Goal: Answer question/provide support: Share knowledge or assist other users

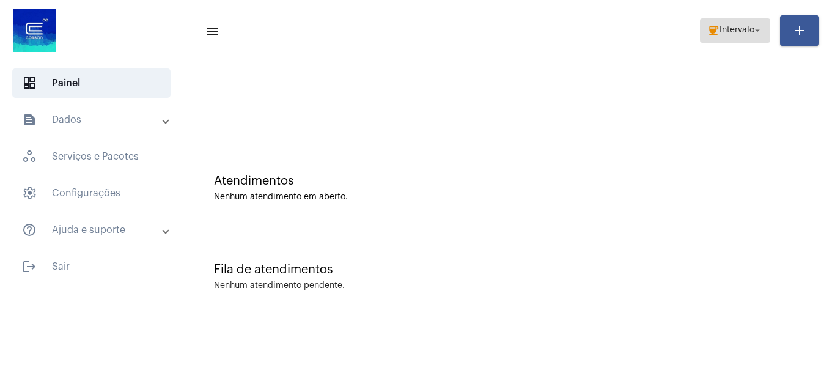
click at [757, 34] on mat-icon "arrow_drop_down" at bounding box center [757, 30] width 11 height 11
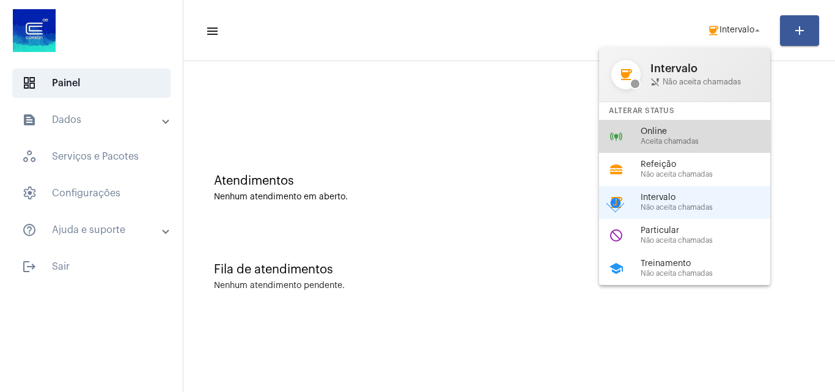
click at [705, 147] on div "online_prediction Online Aceita chamadas" at bounding box center [694, 136] width 191 height 33
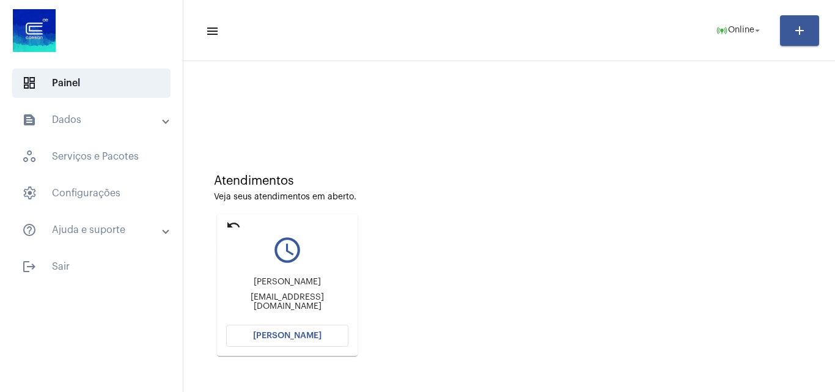
click at [232, 218] on mat-icon "undo" at bounding box center [233, 225] width 15 height 15
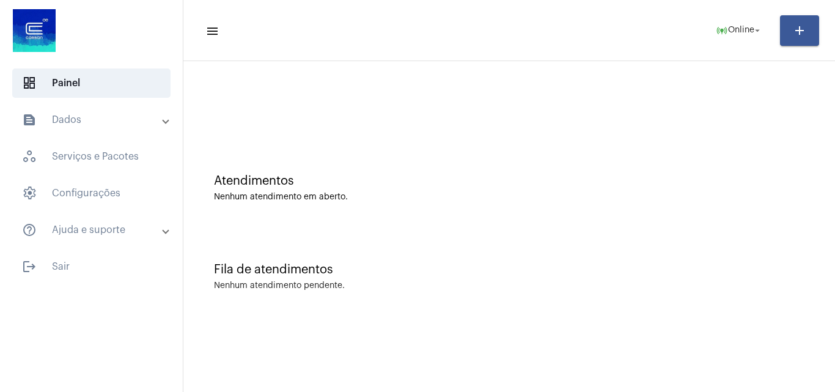
drag, startPoint x: 726, startPoint y: 311, endPoint x: 694, endPoint y: 306, distance: 32.2
click at [726, 311] on div "Fila de atendimentos Nenhum atendimento pendente." at bounding box center [509, 270] width 639 height 89
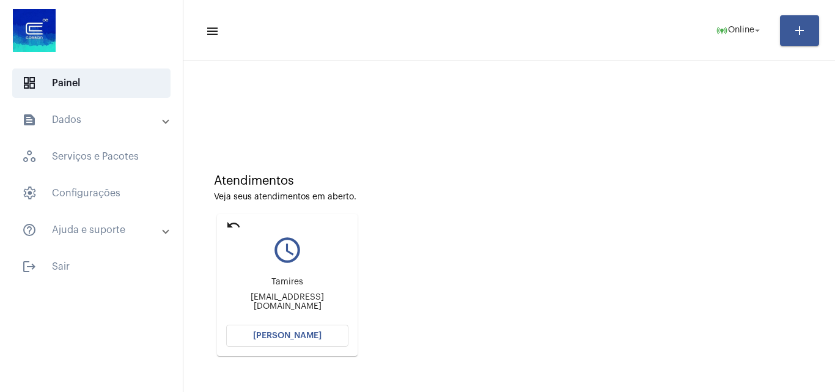
click at [333, 333] on button "[PERSON_NAME]" at bounding box center [287, 336] width 122 height 22
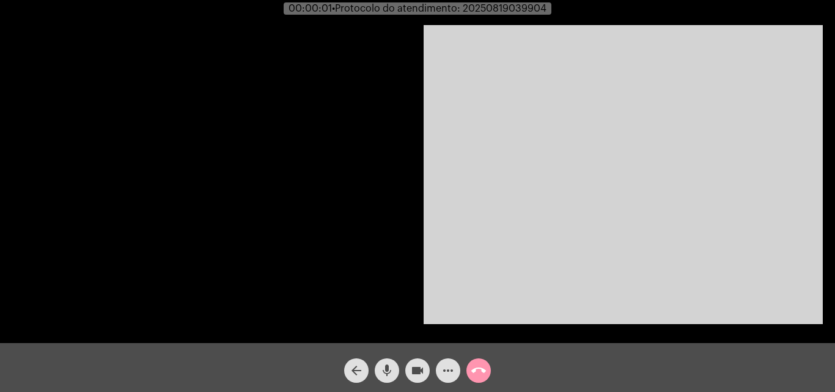
click at [675, 291] on video at bounding box center [623, 174] width 399 height 299
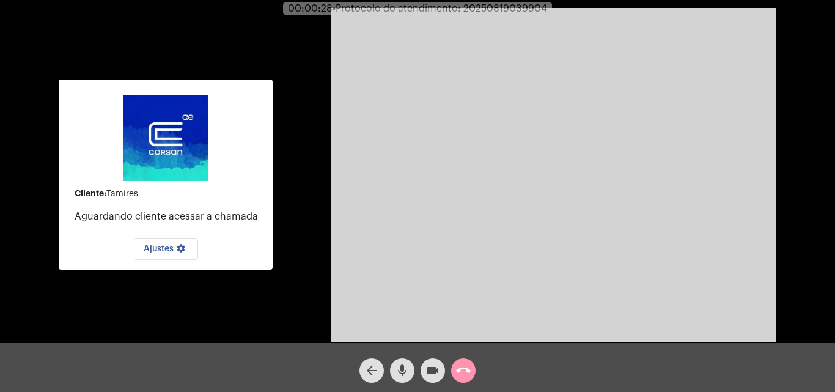
click at [237, 213] on p "Aguardando cliente acessar a chamada" at bounding box center [169, 216] width 188 height 11
click at [245, 147] on mat-card-content "Cliente: [PERSON_NAME] cliente acessar a chamada Ajustes settings" at bounding box center [165, 174] width 194 height 171
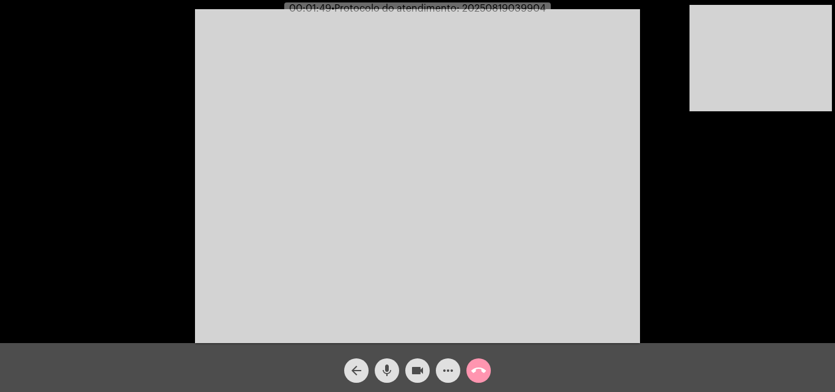
click at [393, 371] on mat-icon "mic" at bounding box center [387, 370] width 15 height 15
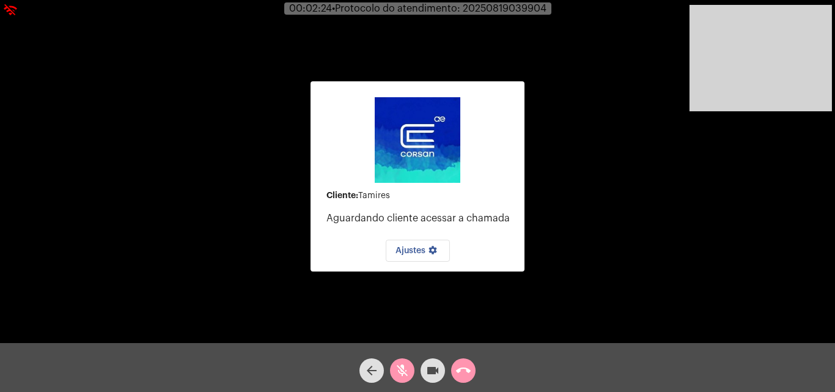
click at [393, 366] on button "mic_off" at bounding box center [402, 370] width 24 height 24
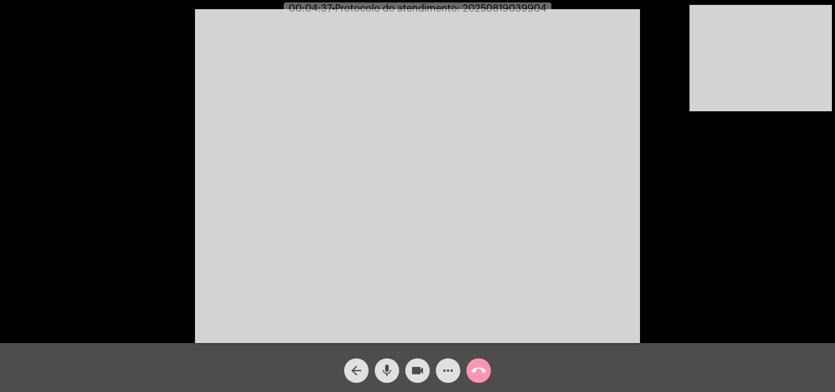
click at [396, 360] on div "mic" at bounding box center [387, 367] width 31 height 31
click at [405, 366] on div "videocam" at bounding box center [417, 367] width 31 height 31
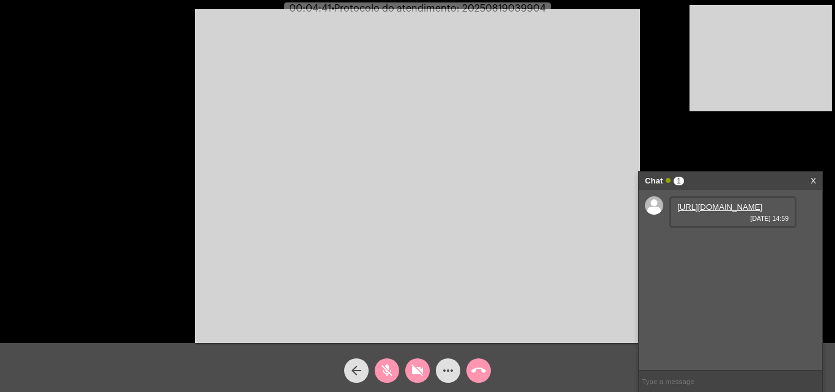
click at [457, 240] on video at bounding box center [417, 176] width 445 height 334
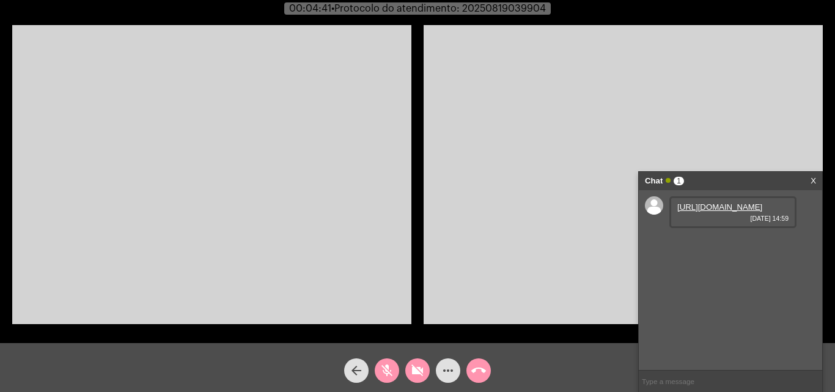
click at [419, 367] on mat-icon "videocam_off" at bounding box center [417, 370] width 15 height 15
click at [717, 212] on link "[URL][DOMAIN_NAME]" at bounding box center [719, 206] width 85 height 9
click at [703, 246] on link "[URL][DOMAIN_NAME]" at bounding box center [719, 241] width 85 height 9
click at [296, 158] on video at bounding box center [211, 174] width 399 height 299
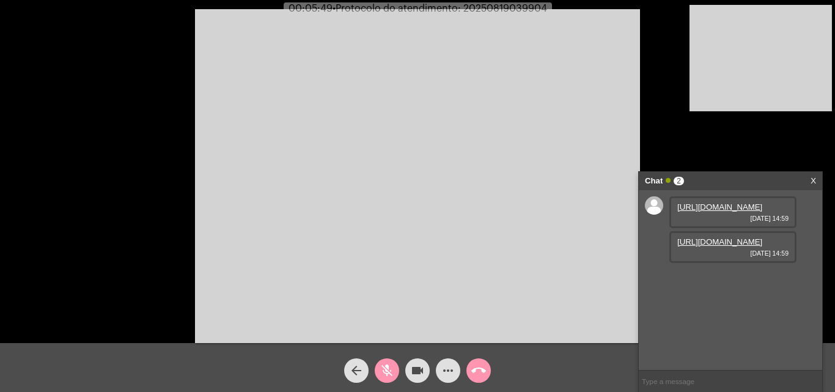
click at [383, 369] on mat-icon "mic_off" at bounding box center [387, 370] width 15 height 15
click at [380, 360] on span "mic" at bounding box center [387, 370] width 15 height 24
click at [388, 364] on mat-icon "mic_off" at bounding box center [387, 370] width 15 height 15
click at [444, 366] on mat-icon "more_horiz" at bounding box center [448, 370] width 15 height 15
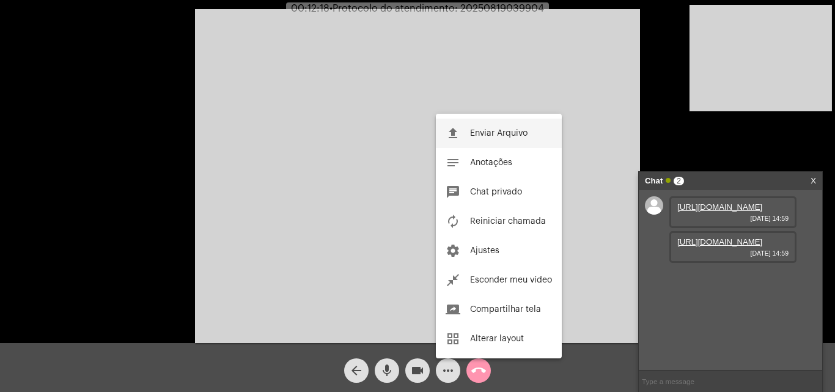
click at [483, 137] on span "Enviar Arquivo" at bounding box center [498, 133] width 57 height 9
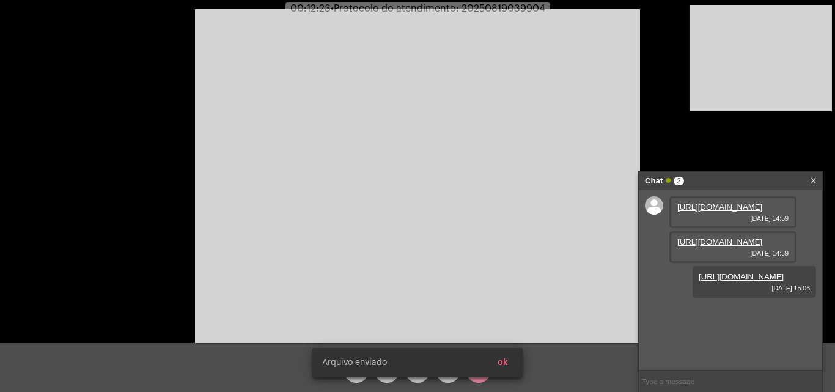
scroll to position [10, 0]
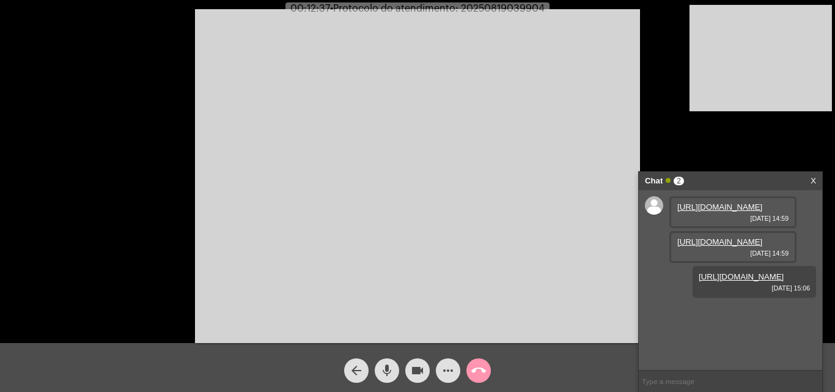
click at [498, 10] on span "• Protocolo do atendimento: 20250819039904" at bounding box center [437, 9] width 215 height 10
copy span "20250819039904"
click at [720, 386] on input "text" at bounding box center [730, 380] width 183 height 21
paste input "20250819039904"
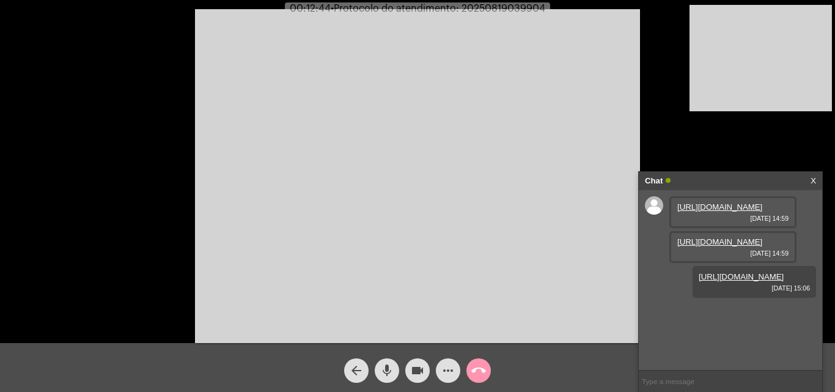
type input "20250819039904"
click at [389, 374] on mat-icon "mic" at bounding box center [387, 370] width 15 height 15
click at [416, 372] on mat-icon "videocam" at bounding box center [417, 370] width 15 height 15
click at [481, 375] on mat-icon "call_end" at bounding box center [478, 370] width 15 height 15
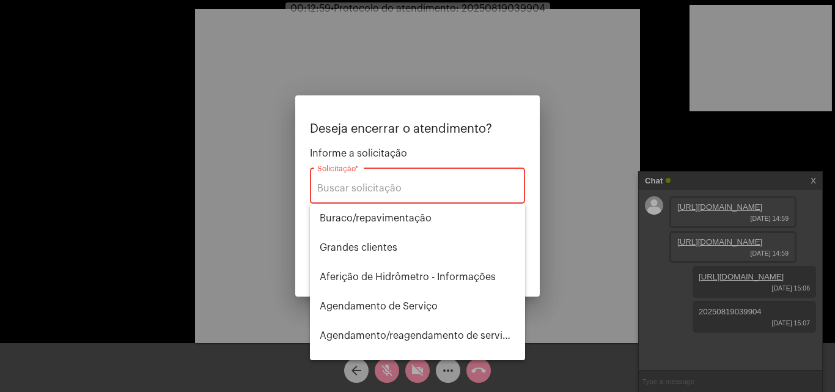
click at [415, 198] on div "Solicitação *" at bounding box center [417, 184] width 201 height 39
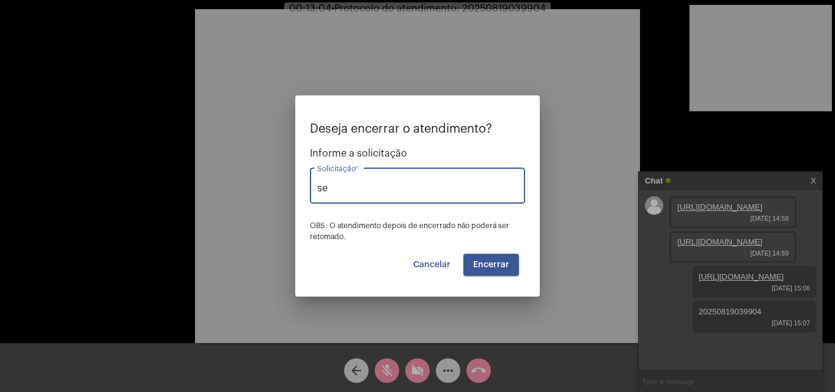
type input "s"
click at [408, 219] on span "Solicitar 2a via da Fatura (Correio/[GEOGRAPHIC_DATA]/Email)" at bounding box center [418, 218] width 196 height 29
type input "Solicitar 2a via da Fatura (Correio/[GEOGRAPHIC_DATA]/Email)"
click at [501, 263] on span "Encerrar" at bounding box center [491, 264] width 36 height 9
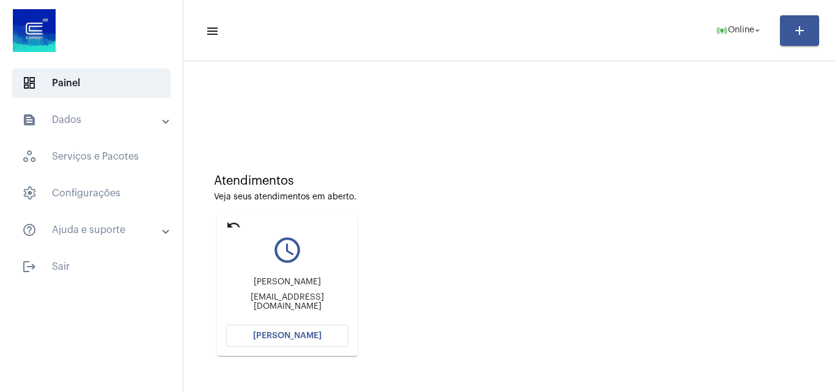
click at [232, 226] on mat-icon "undo" at bounding box center [233, 225] width 15 height 15
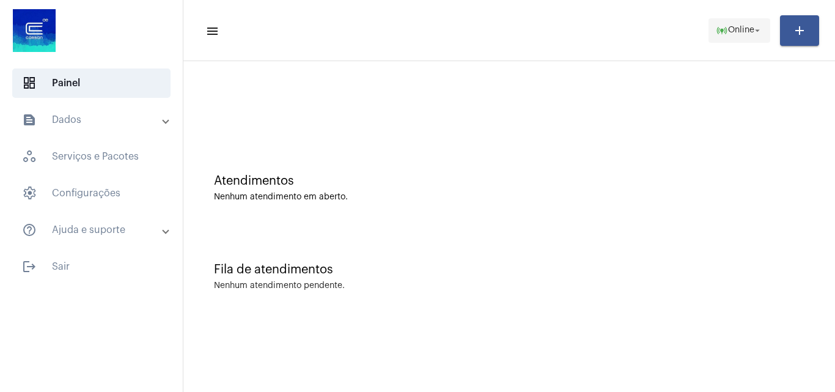
click at [754, 36] on span "online_prediction Online arrow_drop_down" at bounding box center [739, 30] width 47 height 22
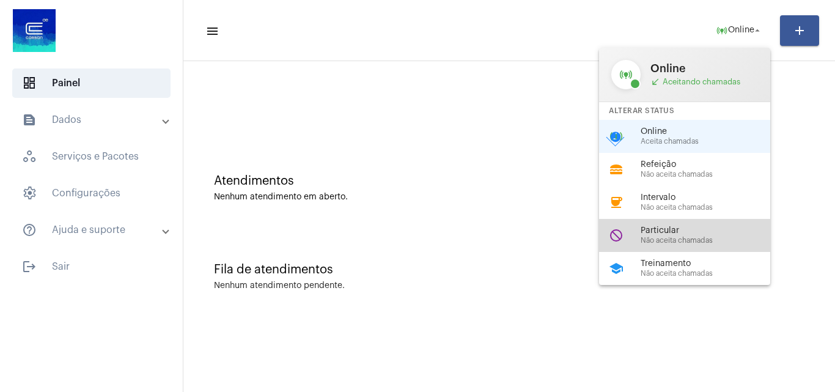
click at [694, 240] on span "Não aceita chamadas" at bounding box center [710, 241] width 139 height 8
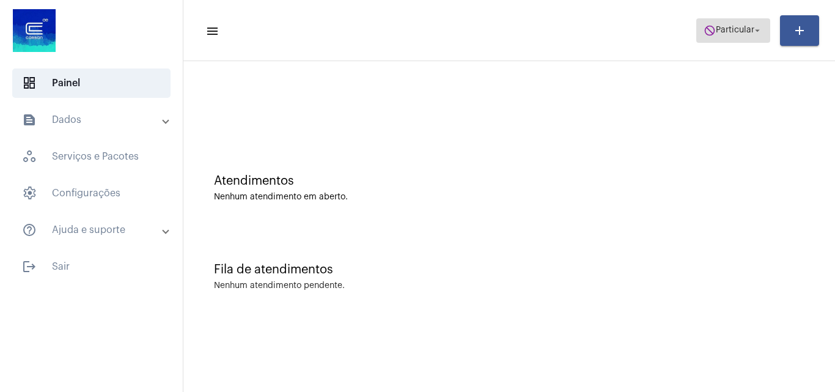
click at [741, 35] on span "do_not_disturb Particular arrow_drop_down" at bounding box center [733, 30] width 59 height 22
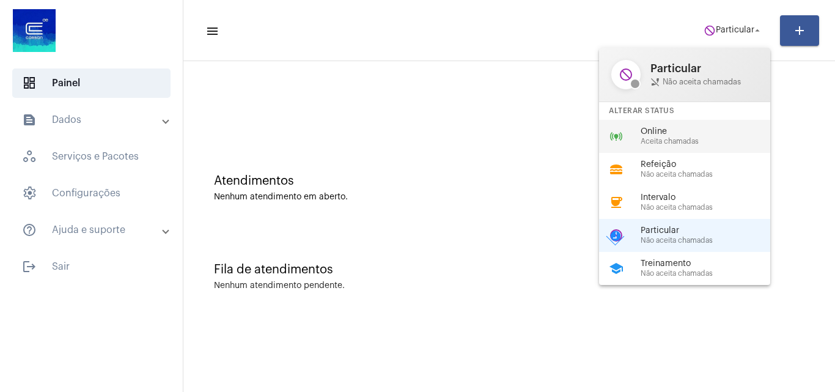
click at [723, 136] on div "Online Aceita chamadas" at bounding box center [710, 136] width 139 height 18
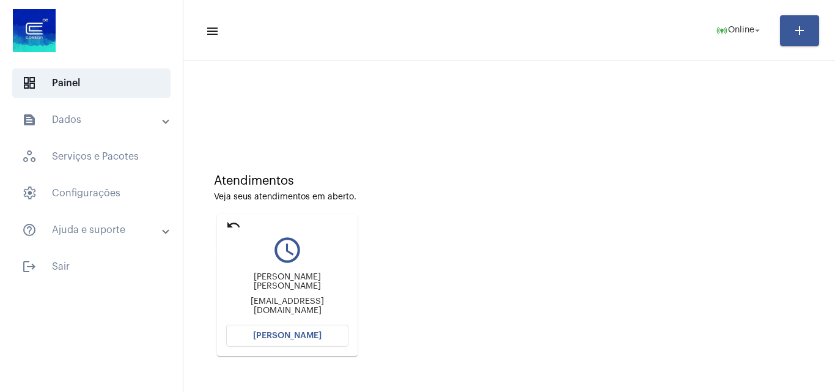
click at [229, 224] on mat-icon "undo" at bounding box center [233, 225] width 15 height 15
click at [236, 221] on mat-icon "undo" at bounding box center [233, 225] width 15 height 15
click at [301, 336] on span "[PERSON_NAME]" at bounding box center [287, 335] width 68 height 9
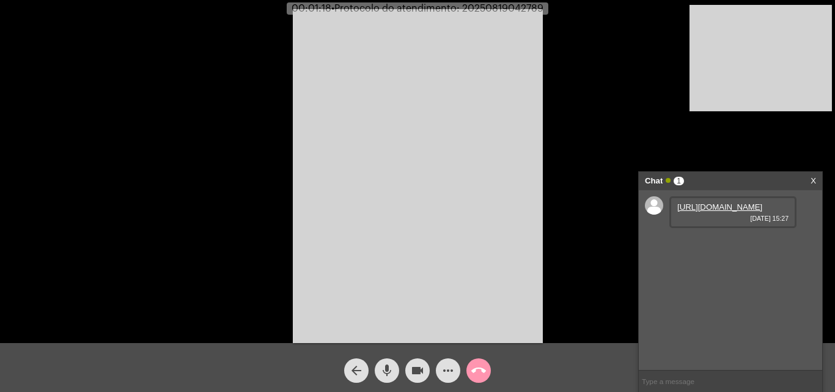
click at [721, 212] on link "[URL][DOMAIN_NAME]" at bounding box center [719, 206] width 85 height 9
click at [707, 246] on link "[URL][DOMAIN_NAME]" at bounding box center [719, 241] width 85 height 9
click at [390, 371] on mat-icon "mic" at bounding box center [387, 370] width 15 height 15
click at [419, 370] on mat-icon "videocam" at bounding box center [417, 370] width 15 height 15
click at [419, 370] on mat-icon "videocam_off" at bounding box center [417, 370] width 15 height 15
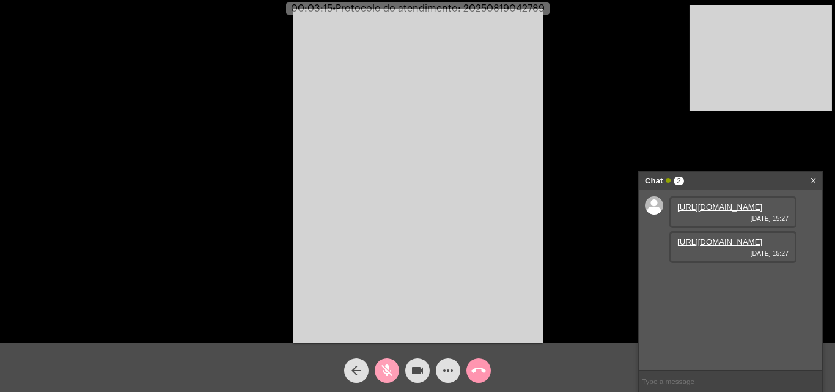
click at [391, 366] on mat-icon "mic_off" at bounding box center [387, 370] width 15 height 15
click at [391, 360] on span "mic" at bounding box center [387, 370] width 15 height 24
click at [408, 364] on button "videocam" at bounding box center [417, 370] width 24 height 24
click at [408, 364] on button "videocam_off" at bounding box center [417, 370] width 24 height 24
click at [614, 41] on div "Acessando Câmera e Microfone..." at bounding box center [417, 174] width 833 height 343
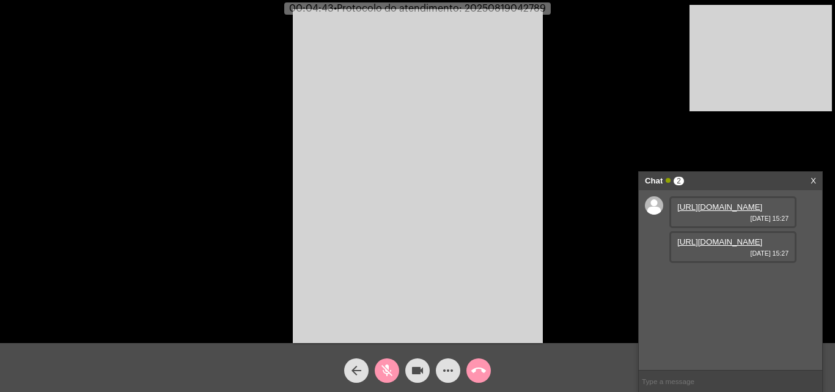
click at [391, 370] on mat-icon "mic_off" at bounding box center [387, 370] width 15 height 15
click at [385, 373] on mat-icon "mic" at bounding box center [387, 370] width 15 height 15
click at [386, 367] on mat-icon "mic_off" at bounding box center [387, 370] width 15 height 15
click at [383, 369] on mat-icon "mic" at bounding box center [387, 370] width 15 height 15
click at [418, 362] on span "videocam" at bounding box center [417, 370] width 15 height 24
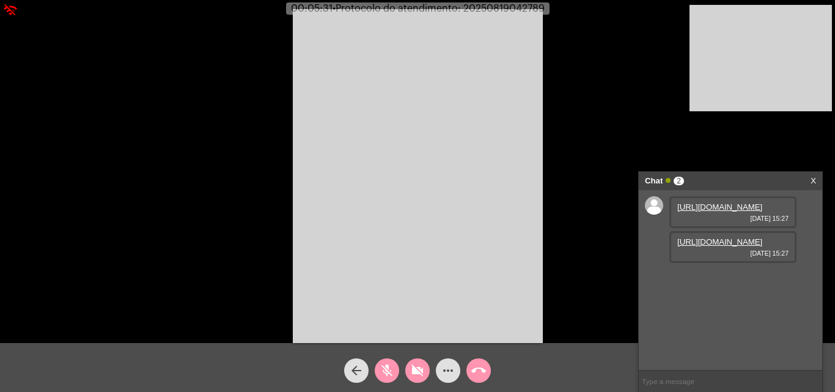
click at [414, 365] on mat-icon "videocam_off" at bounding box center [417, 370] width 15 height 15
click at [394, 367] on button "mic_off" at bounding box center [387, 370] width 24 height 24
click at [380, 367] on mat-icon "mic" at bounding box center [387, 370] width 15 height 15
click at [413, 372] on mat-icon "videocam" at bounding box center [417, 370] width 15 height 15
click at [413, 372] on mat-icon "videocam_off" at bounding box center [417, 370] width 15 height 15
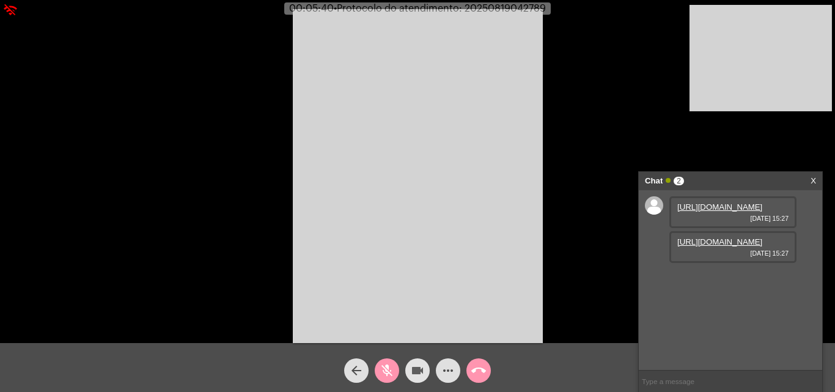
click at [413, 372] on mat-icon "videocam" at bounding box center [417, 370] width 15 height 15
click at [414, 375] on mat-icon "videocam_off" at bounding box center [417, 370] width 15 height 15
click at [388, 372] on mat-icon "mic_off" at bounding box center [387, 370] width 15 height 15
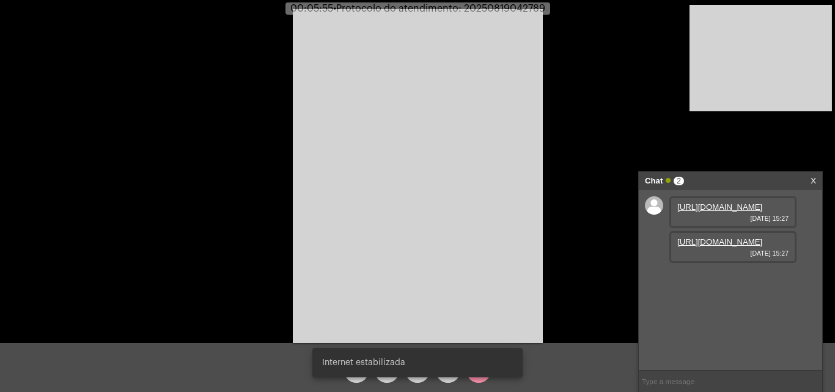
click at [388, 378] on div "Internet estabilizada" at bounding box center [418, 362] width 240 height 59
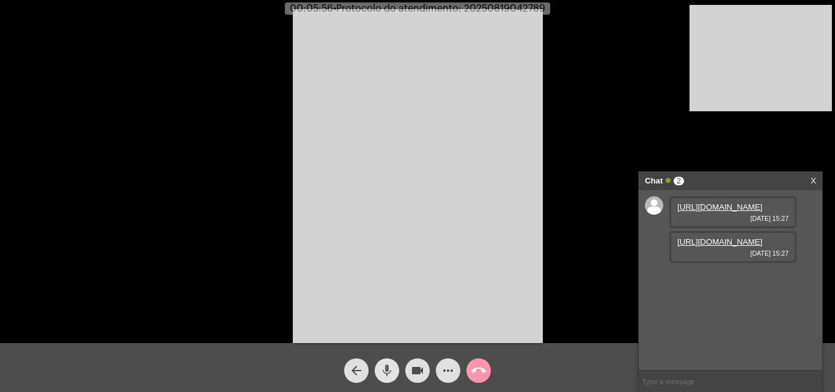
click at [388, 375] on mat-icon "mic" at bounding box center [387, 370] width 15 height 15
click at [388, 374] on mat-icon "mic_off" at bounding box center [387, 370] width 15 height 15
click at [388, 374] on mat-icon "mic" at bounding box center [387, 370] width 15 height 15
click at [418, 363] on mat-icon "videocam" at bounding box center [417, 370] width 15 height 15
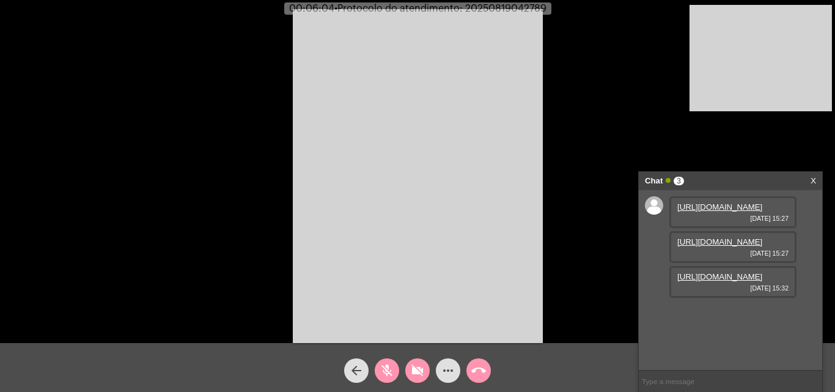
click at [735, 281] on link "[URL][DOMAIN_NAME]" at bounding box center [719, 276] width 85 height 9
click at [416, 370] on mat-icon "videocam_off" at bounding box center [417, 370] width 15 height 15
click at [391, 372] on mat-icon "mic_off" at bounding box center [387, 370] width 15 height 15
click at [708, 316] on link "[URL][DOMAIN_NAME]" at bounding box center [719, 311] width 85 height 9
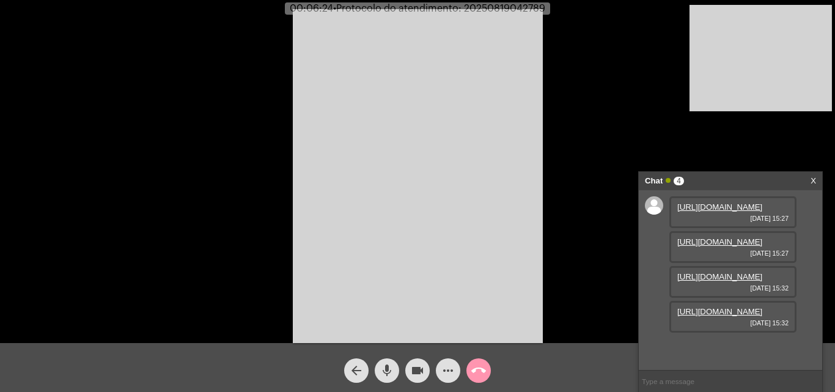
click at [378, 366] on button "mic" at bounding box center [387, 370] width 24 height 24
click at [389, 373] on mat-icon "mic_off" at bounding box center [387, 370] width 15 height 15
click at [387, 367] on mat-icon "mic" at bounding box center [387, 370] width 15 height 15
click at [394, 369] on mat-icon "mic_off" at bounding box center [387, 370] width 15 height 15
click at [393, 370] on mat-icon "mic" at bounding box center [387, 370] width 15 height 15
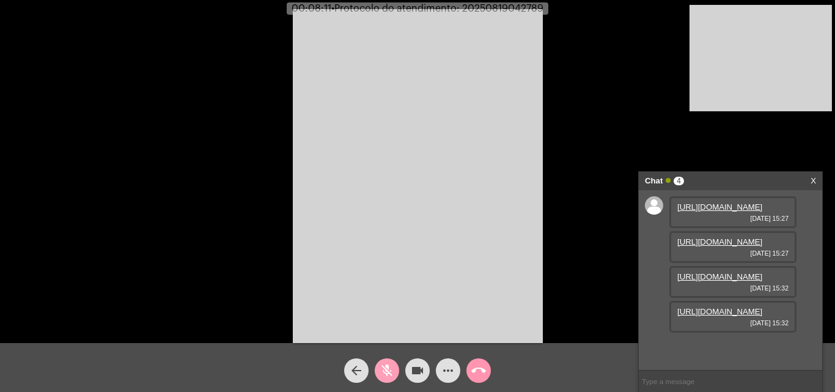
click at [391, 365] on mat-icon "mic_off" at bounding box center [387, 370] width 15 height 15
click at [389, 369] on mat-icon "mic" at bounding box center [387, 370] width 15 height 15
click at [391, 362] on span "mic_off" at bounding box center [387, 370] width 15 height 24
click at [385, 364] on mat-icon "mic" at bounding box center [387, 370] width 15 height 15
click at [413, 372] on mat-icon "videocam" at bounding box center [417, 370] width 15 height 15
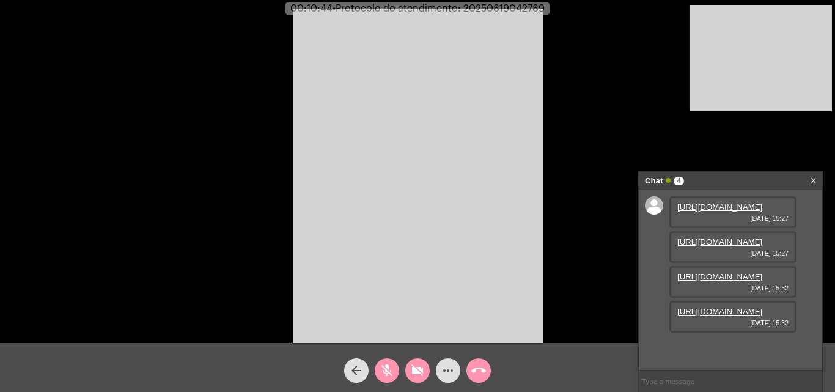
click at [419, 371] on mat-icon "videocam_off" at bounding box center [417, 370] width 15 height 15
drag, startPoint x: 393, startPoint y: 364, endPoint x: 201, endPoint y: 123, distance: 308.4
click at [392, 364] on mat-icon "mic_off" at bounding box center [387, 370] width 15 height 15
click at [388, 372] on mat-icon "mic" at bounding box center [387, 370] width 15 height 15
click at [410, 371] on button "videocam" at bounding box center [417, 370] width 24 height 24
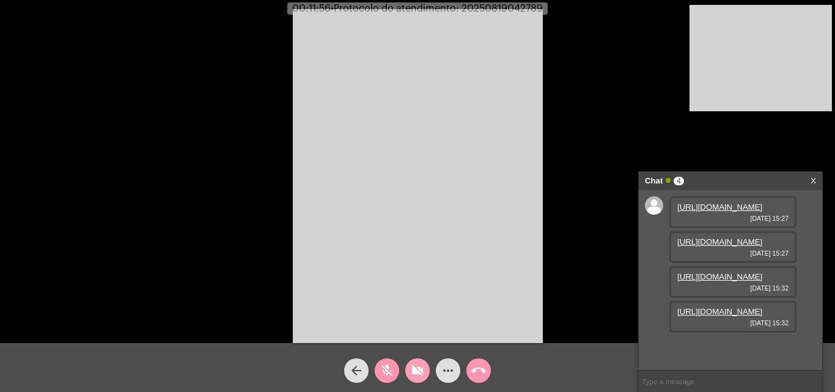
click at [416, 367] on mat-icon "videocam_off" at bounding box center [417, 370] width 15 height 15
click at [392, 369] on mat-icon "mic_off" at bounding box center [387, 370] width 15 height 15
click at [703, 383] on input "text" at bounding box center [730, 380] width 183 height 21
click at [380, 369] on mat-icon "mic" at bounding box center [387, 370] width 15 height 15
click at [413, 370] on mat-icon "videocam" at bounding box center [417, 370] width 15 height 15
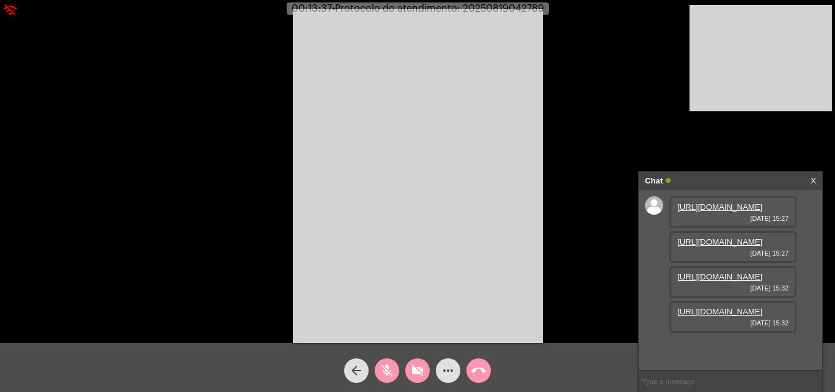
click at [413, 370] on mat-icon "videocam_off" at bounding box center [417, 370] width 15 height 15
click at [413, 370] on mat-icon "videocam" at bounding box center [417, 370] width 15 height 15
drag, startPoint x: 384, startPoint y: 374, endPoint x: 408, endPoint y: 371, distance: 24.0
click at [386, 374] on mat-icon "mic_off" at bounding box center [387, 370] width 15 height 15
click at [416, 371] on mat-icon "videocam_off" at bounding box center [417, 370] width 15 height 15
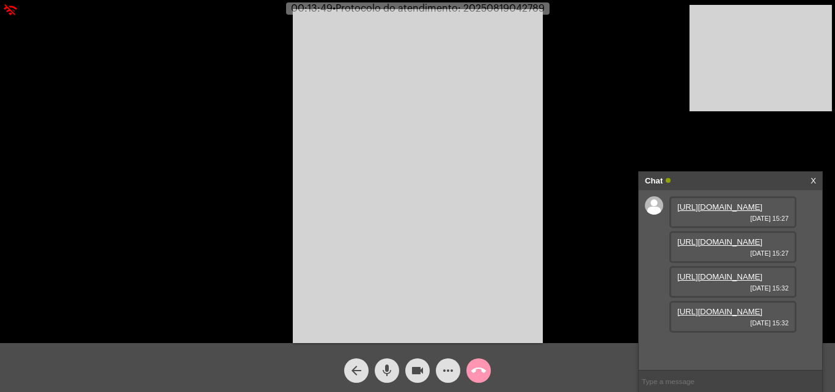
click at [412, 369] on mat-icon "videocam" at bounding box center [417, 370] width 15 height 15
click at [392, 366] on mat-icon "mic" at bounding box center [387, 370] width 15 height 15
click at [417, 366] on mat-icon "videocam_off" at bounding box center [417, 370] width 15 height 15
click at [380, 367] on mat-icon "mic_off" at bounding box center [387, 370] width 15 height 15
click at [389, 367] on mat-icon "mic" at bounding box center [387, 370] width 15 height 15
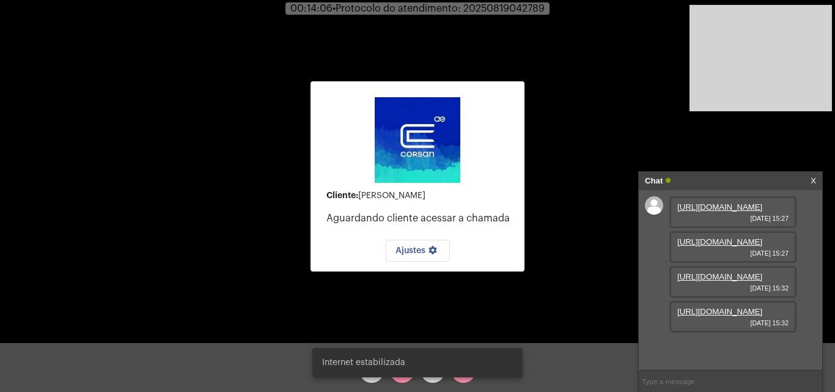
click at [433, 380] on div "Internet estabilizada" at bounding box center [418, 362] width 240 height 59
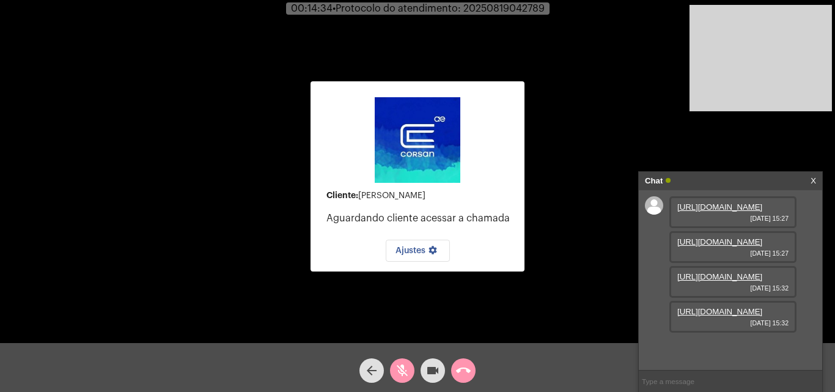
click at [402, 368] on mat-icon "mic_off" at bounding box center [402, 370] width 15 height 15
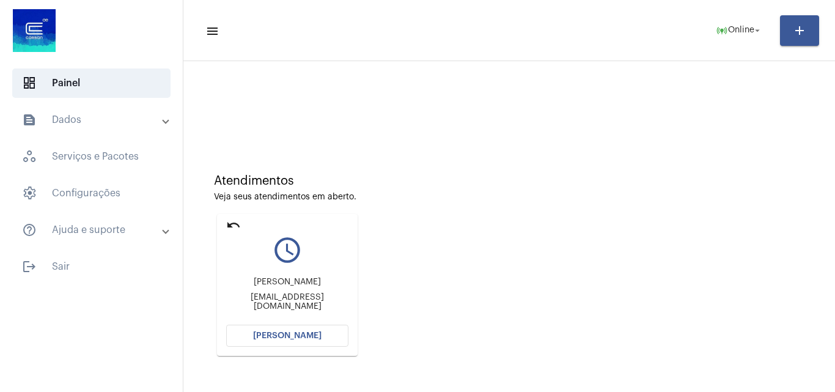
click at [296, 334] on mat-sidenav-content "menu online_prediction Online arrow_drop_down add Atendimentos Veja seus atendi…" at bounding box center [509, 196] width 652 height 392
click at [295, 334] on span "[PERSON_NAME]" at bounding box center [287, 335] width 68 height 9
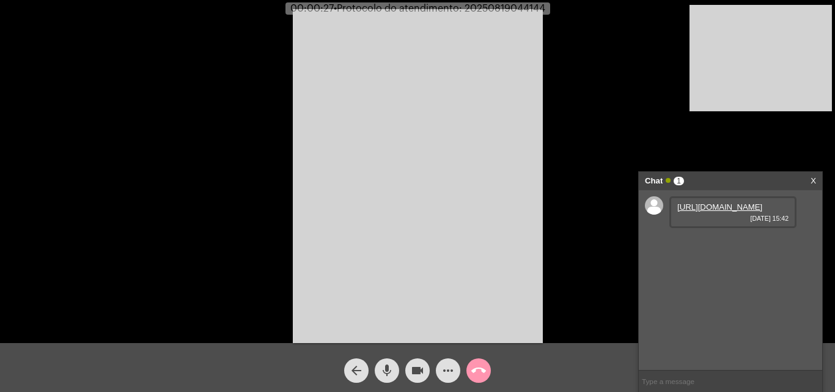
click at [713, 212] on link "[URL][DOMAIN_NAME]" at bounding box center [719, 206] width 85 height 9
click at [389, 367] on mat-icon "mic" at bounding box center [387, 370] width 15 height 15
click at [387, 380] on span "mic_off" at bounding box center [387, 370] width 15 height 24
drag, startPoint x: 388, startPoint y: 373, endPoint x: 219, endPoint y: 150, distance: 279.6
click at [388, 372] on mat-icon "mic" at bounding box center [387, 370] width 15 height 15
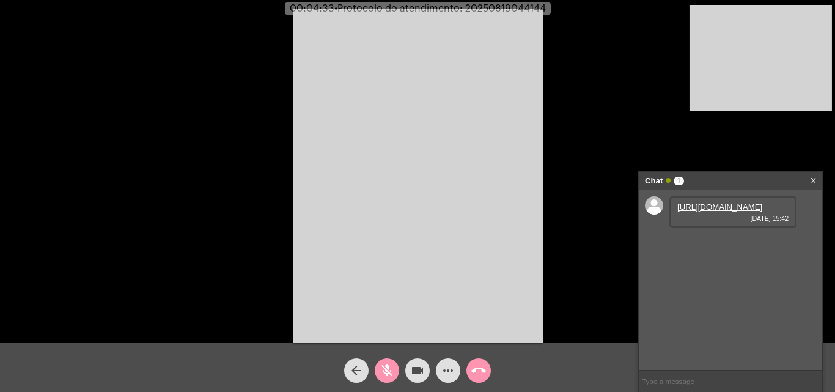
click at [383, 371] on mat-icon "mic_off" at bounding box center [387, 370] width 15 height 15
click at [393, 372] on mat-icon "mic" at bounding box center [387, 370] width 15 height 15
click at [381, 369] on mat-icon "mic_off" at bounding box center [387, 370] width 15 height 15
click at [389, 366] on mat-icon "mic" at bounding box center [387, 370] width 15 height 15
click at [385, 368] on mat-icon "mic_off" at bounding box center [387, 370] width 15 height 15
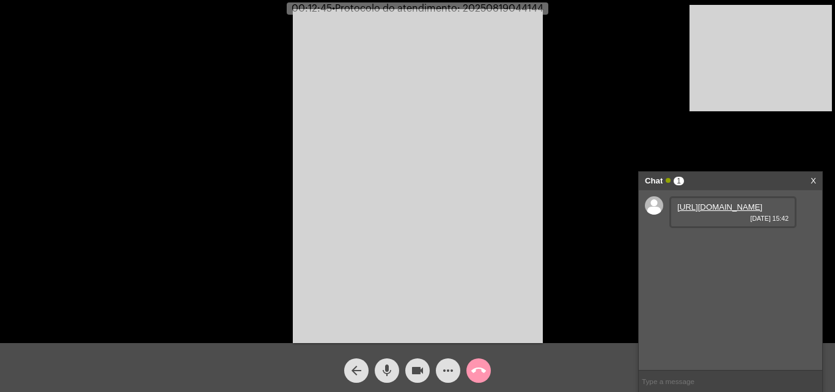
click at [451, 365] on mat-icon "more_horiz" at bounding box center [448, 370] width 15 height 15
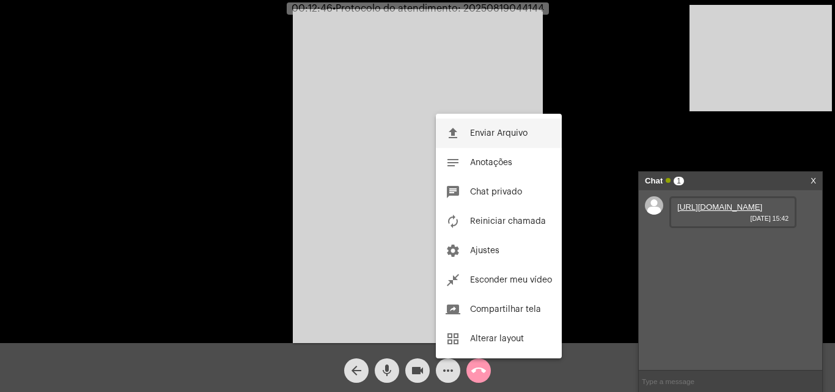
click at [469, 133] on button "file_upload Enviar Arquivo" at bounding box center [499, 133] width 126 height 29
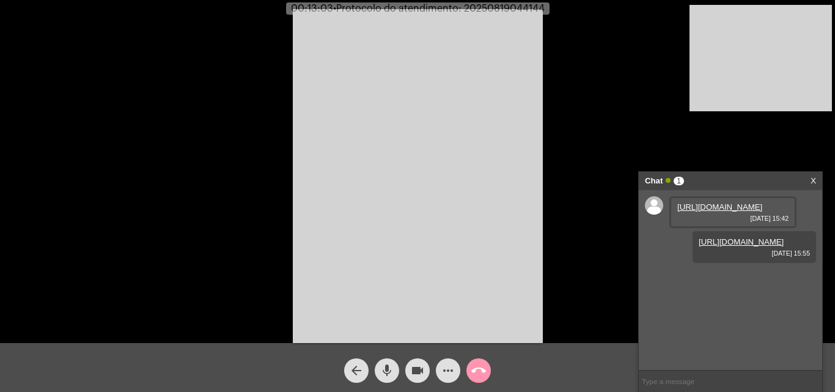
click at [524, 7] on span "• Protocolo do atendimento: 20250819044144" at bounding box center [439, 9] width 212 height 10
copy span "20250819044144"
click at [682, 376] on input "text" at bounding box center [730, 380] width 183 height 21
paste input "20250819044144"
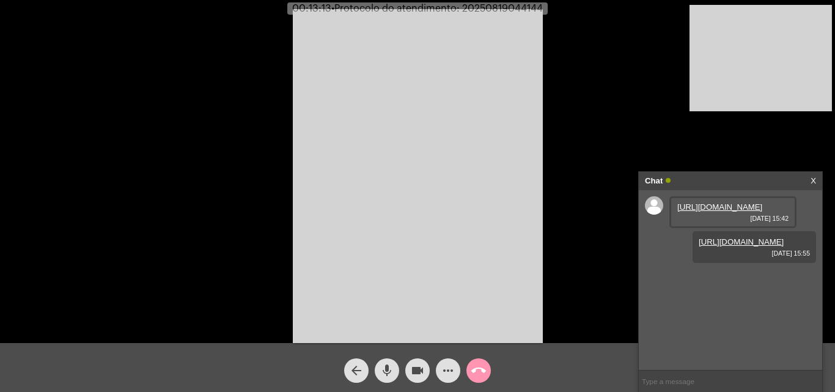
type input "20250819044144"
click at [479, 364] on mat-icon "call_end" at bounding box center [478, 370] width 15 height 15
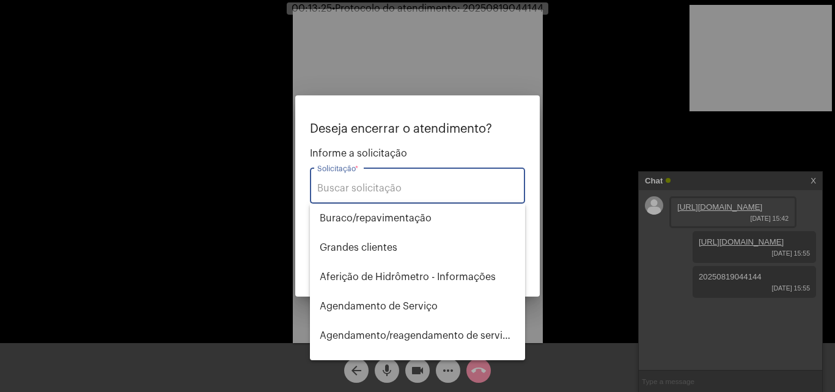
click at [388, 180] on div "Solicitação *" at bounding box center [417, 184] width 201 height 39
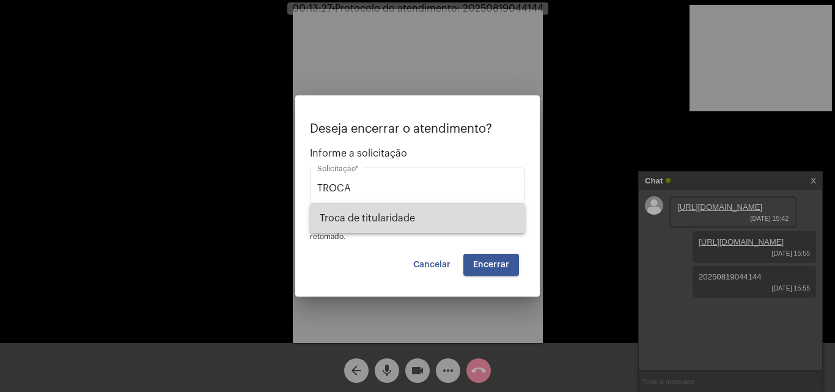
click at [396, 223] on span "Troca de titularidade" at bounding box center [418, 218] width 196 height 29
type input "Troca de titularidade"
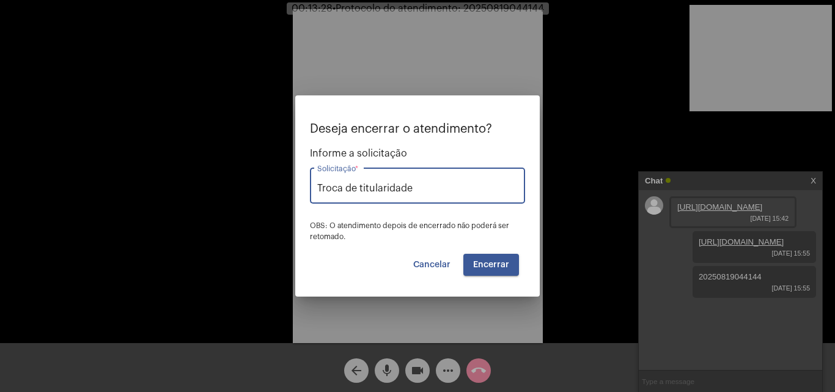
click at [497, 262] on span "Encerrar" at bounding box center [491, 264] width 36 height 9
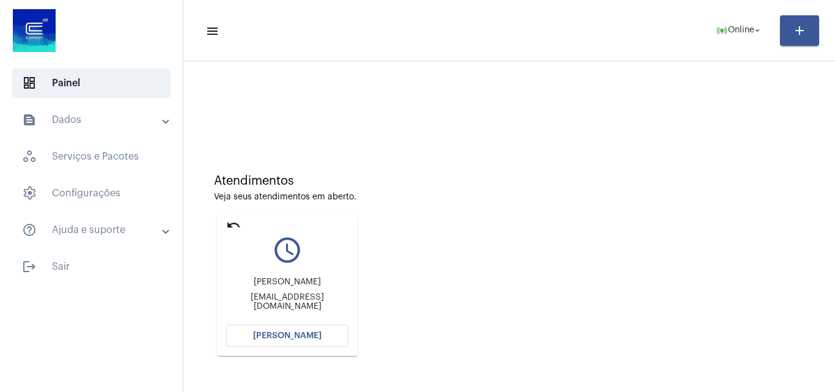
click at [235, 223] on mat-icon "undo" at bounding box center [233, 225] width 15 height 15
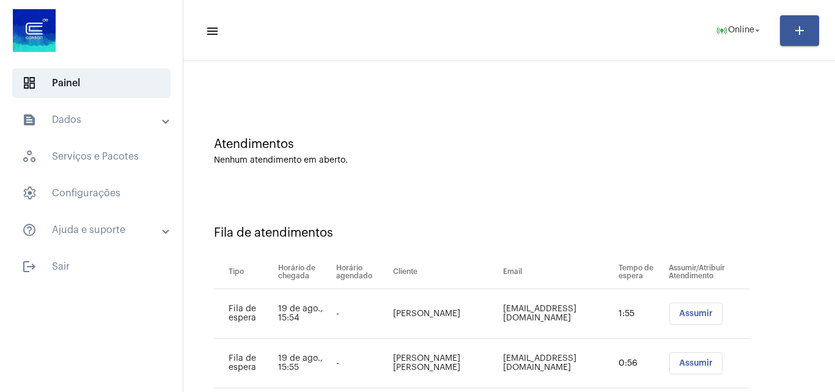
scroll to position [66, 0]
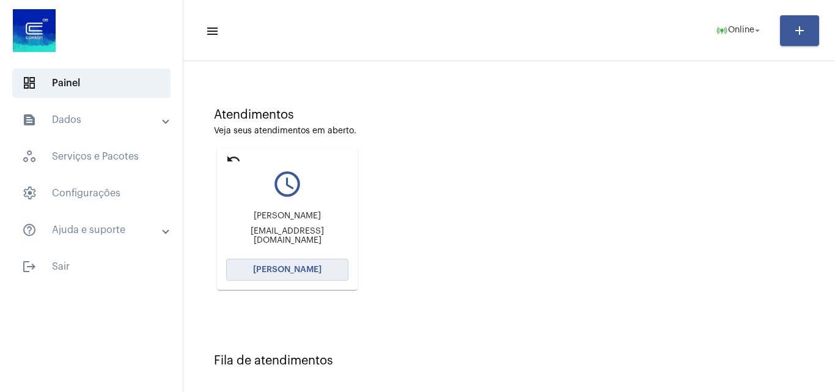
click at [292, 264] on button "[PERSON_NAME]" at bounding box center [287, 270] width 122 height 22
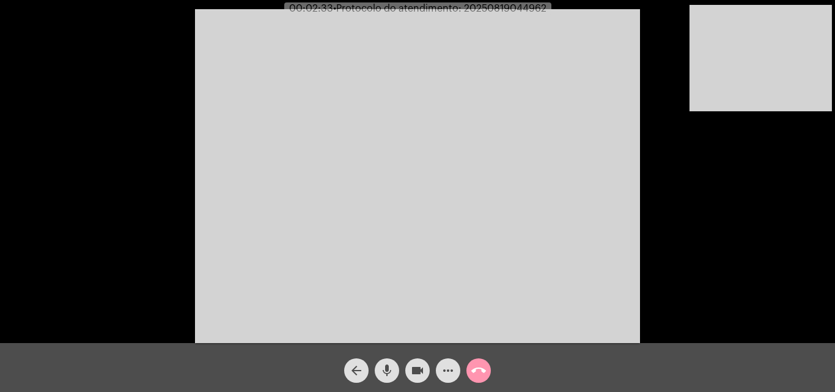
click at [674, 231] on div "Acessando Câmera e Microfone..." at bounding box center [417, 174] width 833 height 343
click at [441, 367] on mat-icon "more_horiz" at bounding box center [448, 370] width 15 height 15
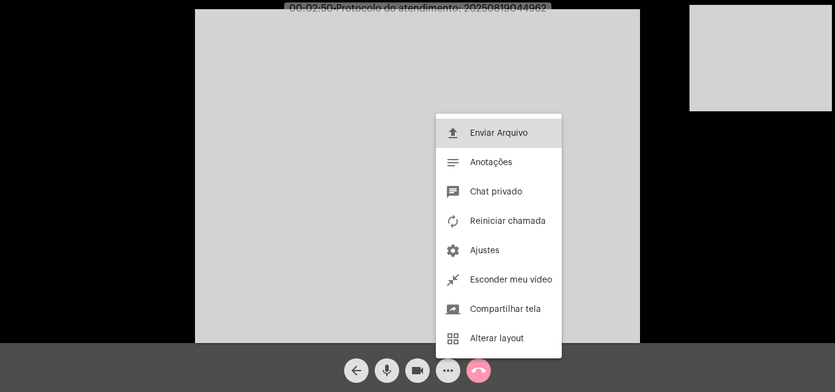
click at [496, 139] on button "file_upload Enviar Arquivo" at bounding box center [499, 133] width 126 height 29
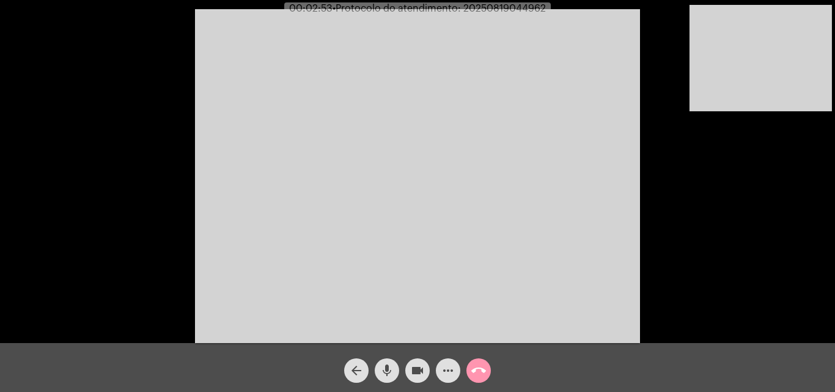
click at [453, 366] on mat-icon "more_horiz" at bounding box center [448, 370] width 15 height 15
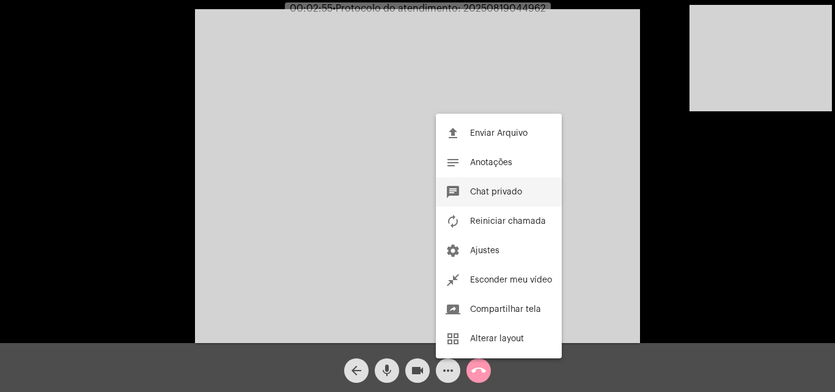
click at [505, 188] on span "Chat privado" at bounding box center [496, 192] width 52 height 9
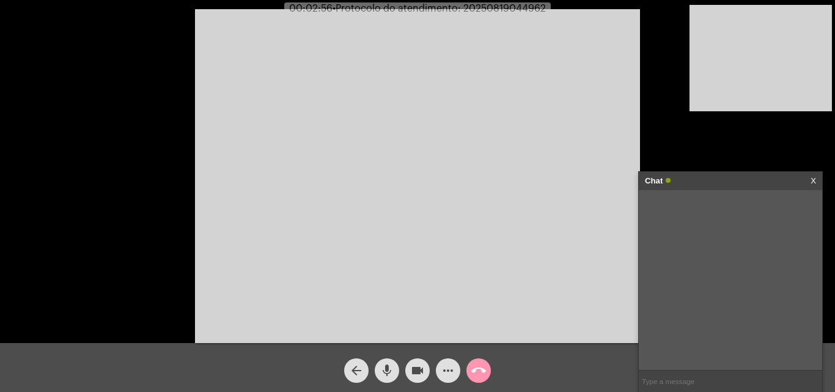
click at [707, 374] on input "text" at bounding box center [730, 380] width 183 height 21
click at [738, 79] on video at bounding box center [761, 58] width 142 height 106
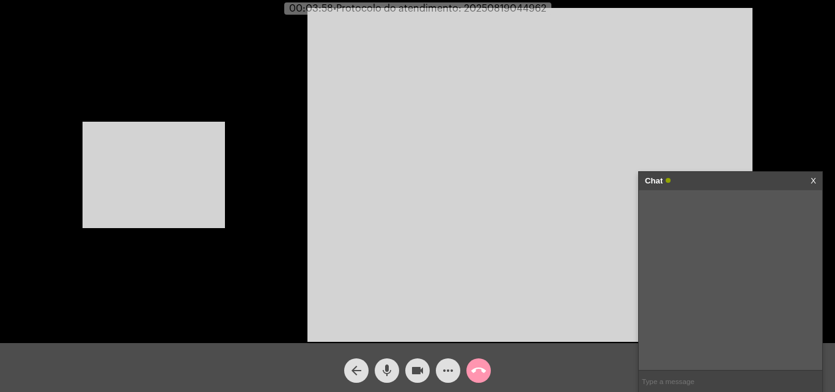
click at [814, 178] on link "X" at bounding box center [814, 181] width 6 height 18
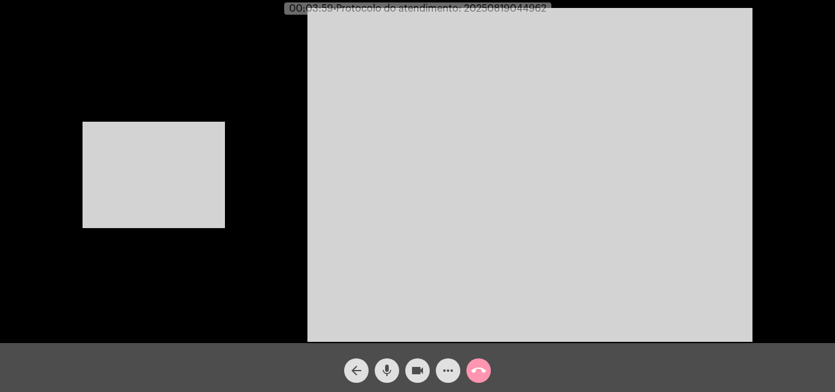
click at [189, 185] on video at bounding box center [154, 175] width 142 height 106
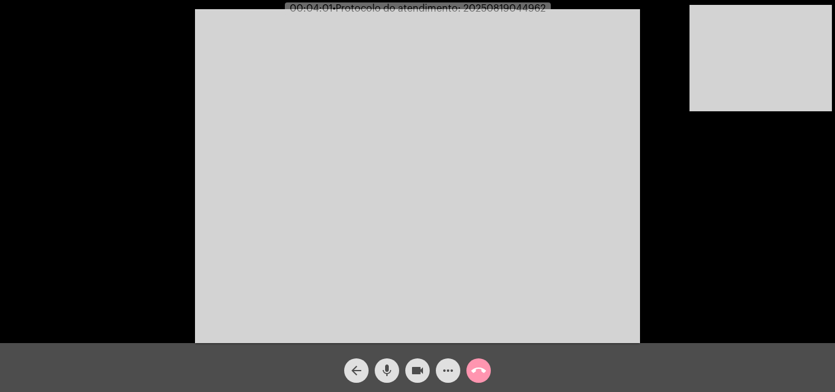
click at [750, 79] on video at bounding box center [761, 58] width 142 height 106
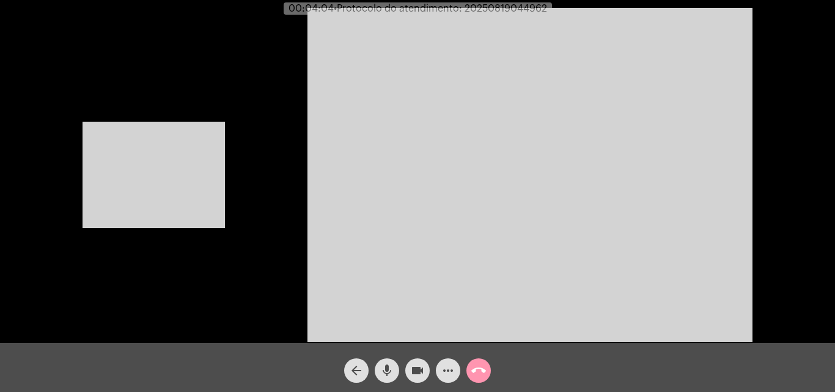
click at [481, 369] on mat-icon "call_end" at bounding box center [478, 370] width 15 height 15
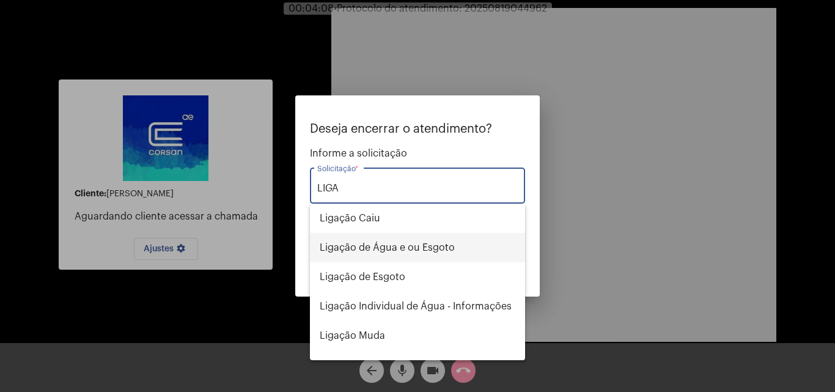
click at [374, 234] on span "Ligação de Água e ou Esgoto" at bounding box center [418, 247] width 196 height 29
type input "Ligação de Água e ou Esgoto"
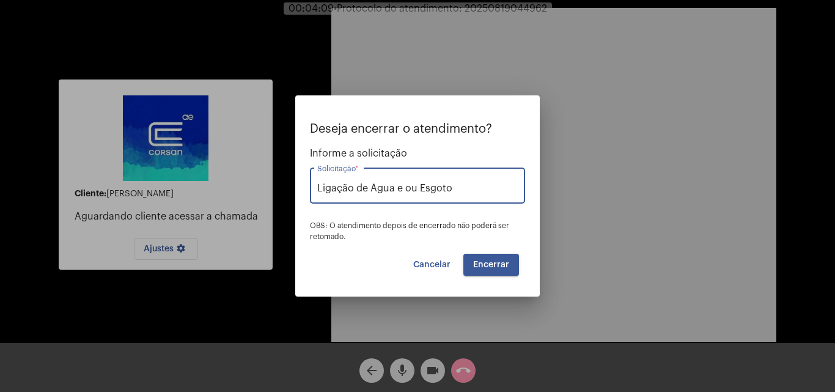
click at [438, 258] on button "Cancelar" at bounding box center [431, 265] width 57 height 22
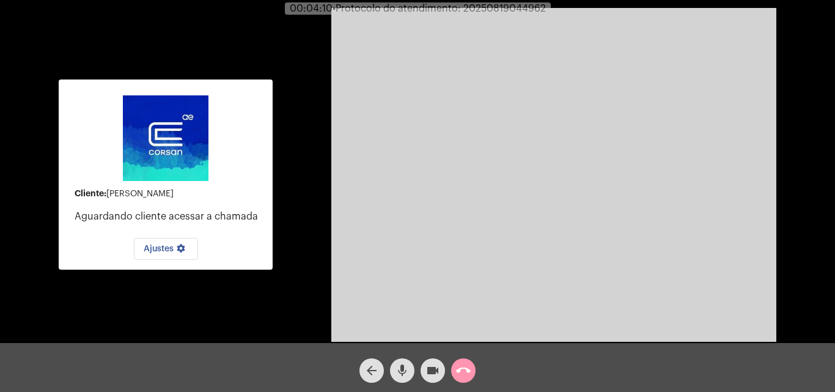
click at [465, 371] on mat-icon "call_end" at bounding box center [463, 370] width 15 height 15
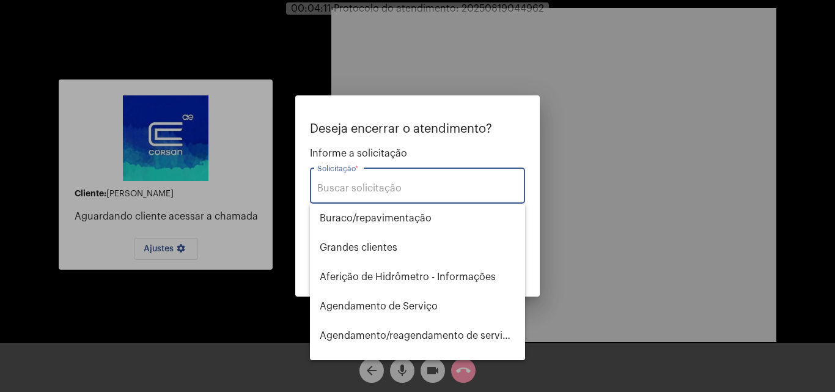
click at [425, 188] on input "Solicitação *" at bounding box center [417, 188] width 201 height 11
type input "Ç"
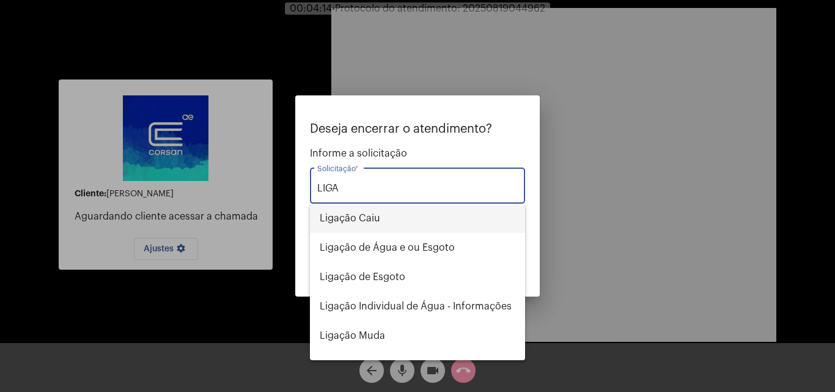
click at [390, 220] on span "Ligação Caiu" at bounding box center [418, 218] width 196 height 29
type input "Ligação Caiu"
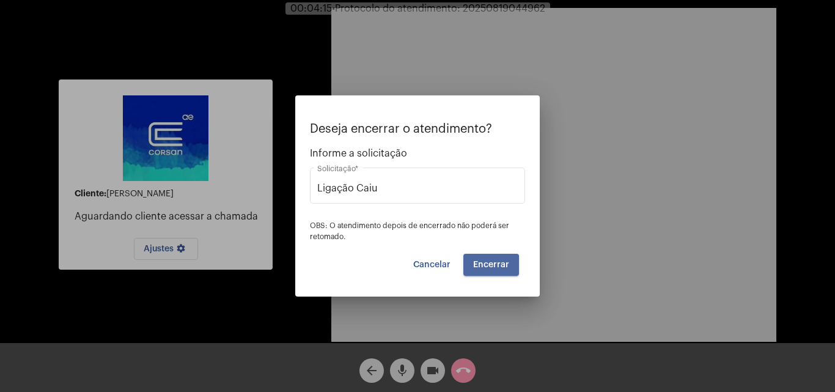
click at [488, 268] on span "Encerrar" at bounding box center [491, 264] width 36 height 9
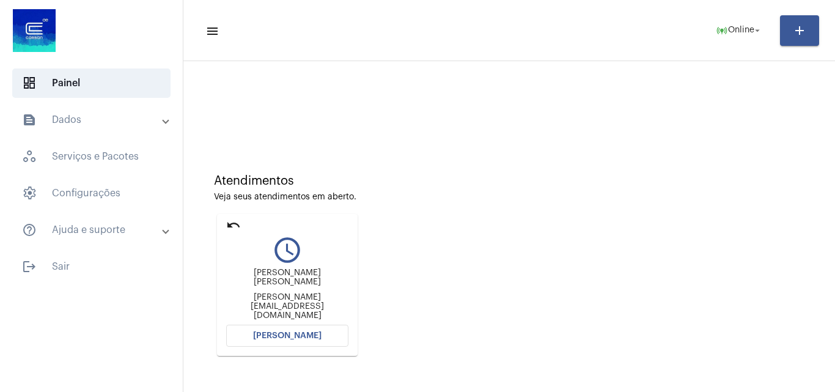
click at [303, 340] on button "[PERSON_NAME]" at bounding box center [287, 336] width 122 height 22
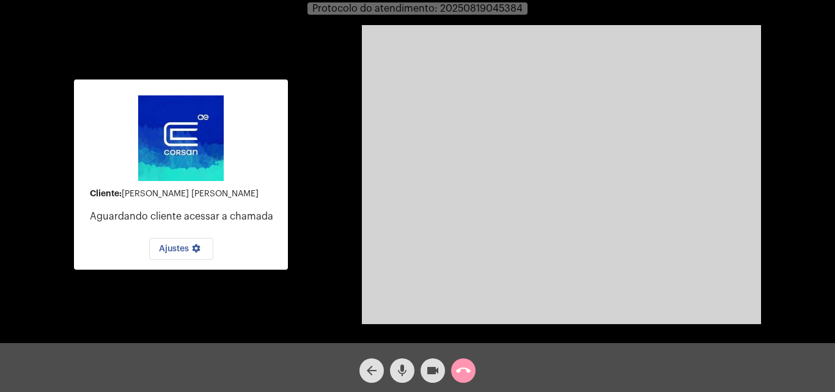
click at [466, 361] on span "call_end" at bounding box center [463, 370] width 15 height 24
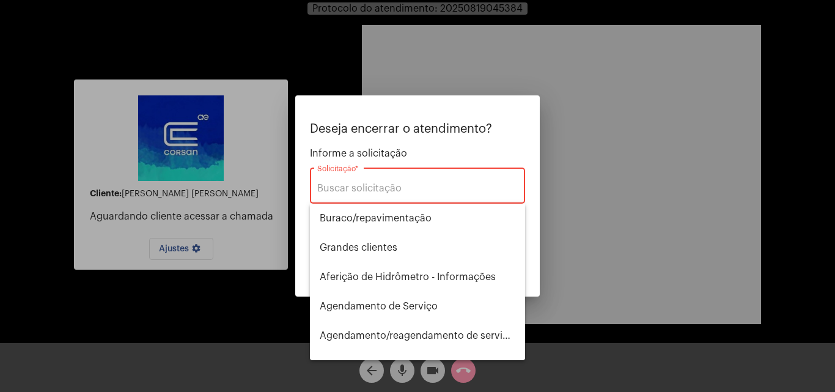
click at [419, 195] on div "Solicitação *" at bounding box center [417, 184] width 201 height 39
click at [389, 190] on input "Solicitação *" at bounding box center [417, 188] width 201 height 11
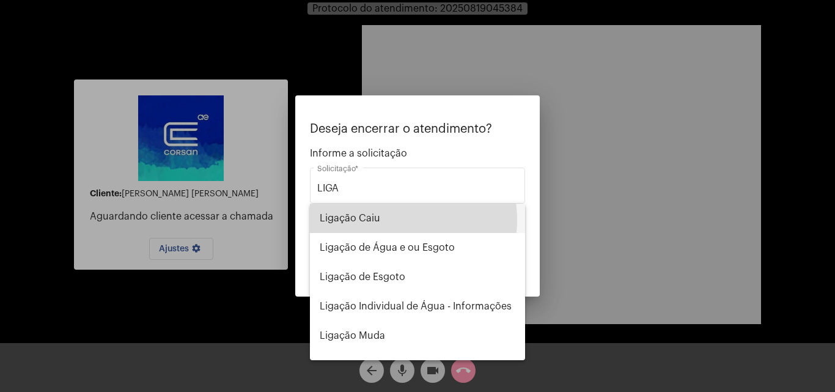
click at [385, 220] on span "Ligação Caiu" at bounding box center [418, 218] width 196 height 29
type input "Ligação Caiu"
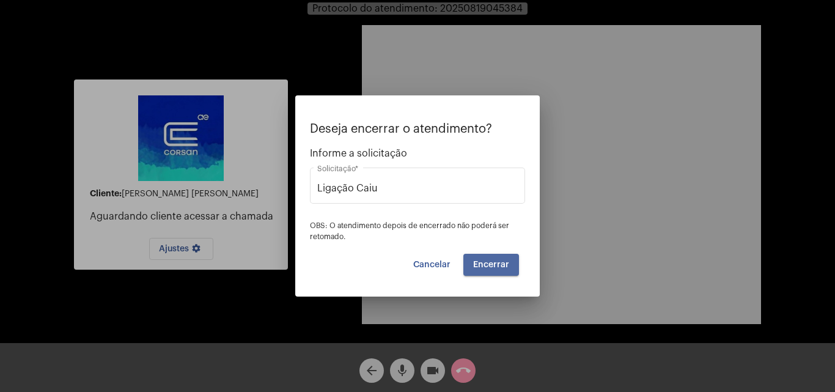
click at [504, 266] on span "Encerrar" at bounding box center [491, 264] width 36 height 9
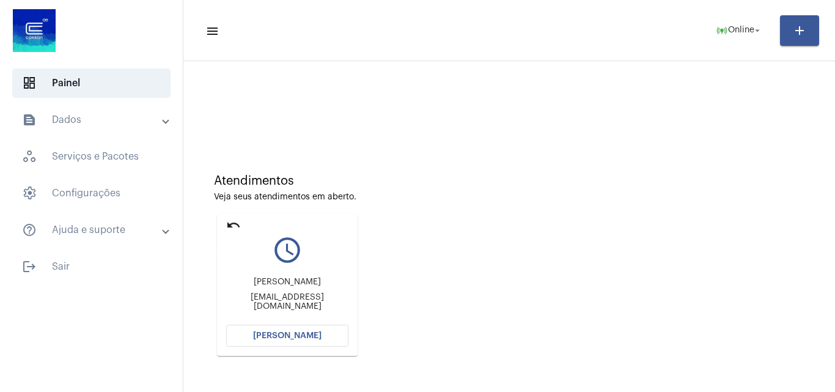
click at [236, 223] on mat-icon "undo" at bounding box center [233, 225] width 15 height 15
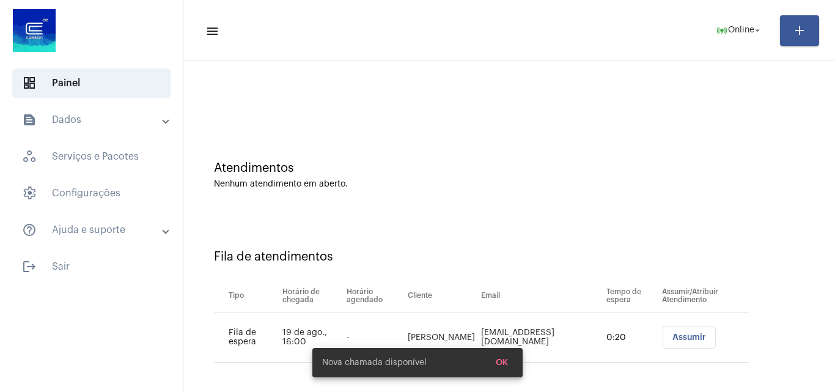
scroll to position [17, 0]
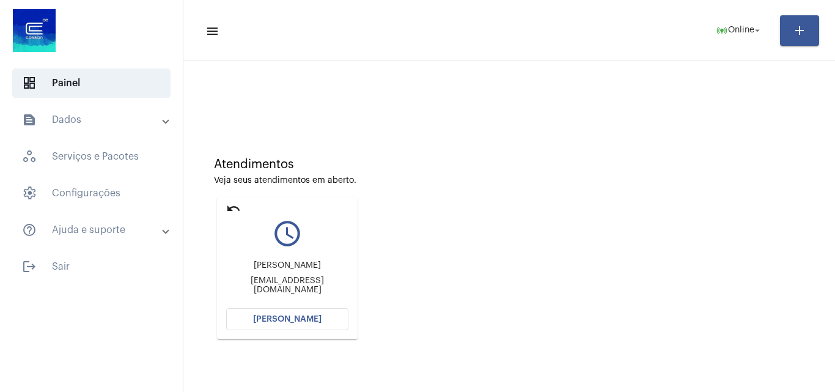
click at [235, 205] on mat-icon "undo" at bounding box center [233, 208] width 15 height 15
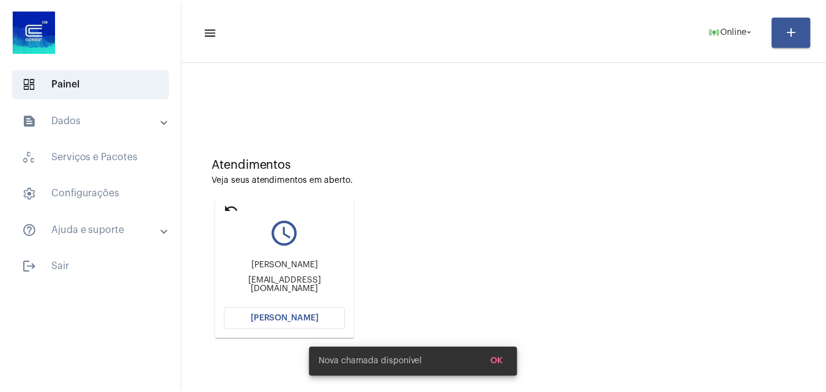
scroll to position [0, 0]
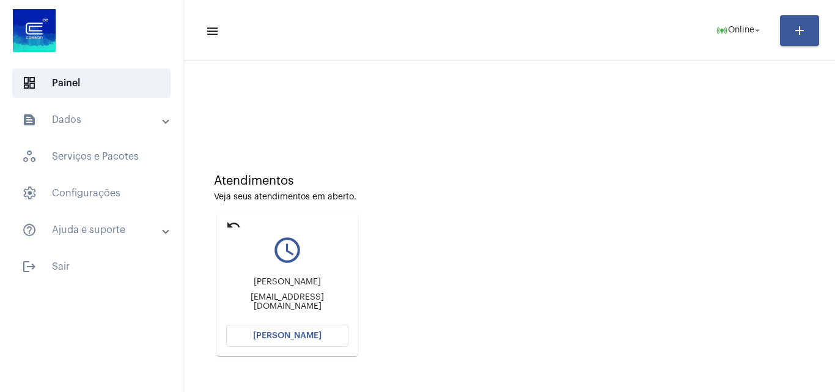
click at [237, 218] on mat-icon "undo" at bounding box center [233, 225] width 15 height 15
click at [230, 219] on mat-icon "undo" at bounding box center [233, 225] width 15 height 15
click at [235, 224] on mat-icon "undo" at bounding box center [233, 225] width 15 height 15
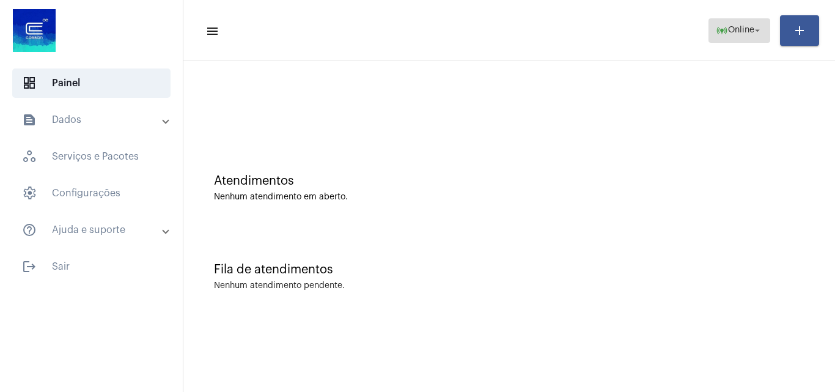
click at [733, 29] on span "Online" at bounding box center [741, 30] width 26 height 9
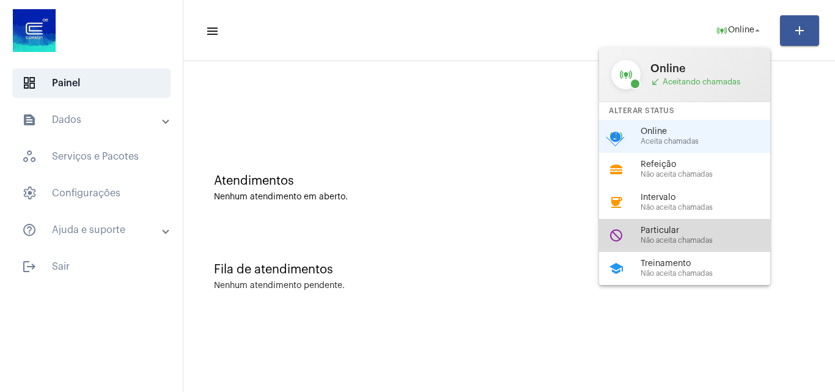
click at [674, 241] on span "Não aceita chamadas" at bounding box center [710, 241] width 139 height 8
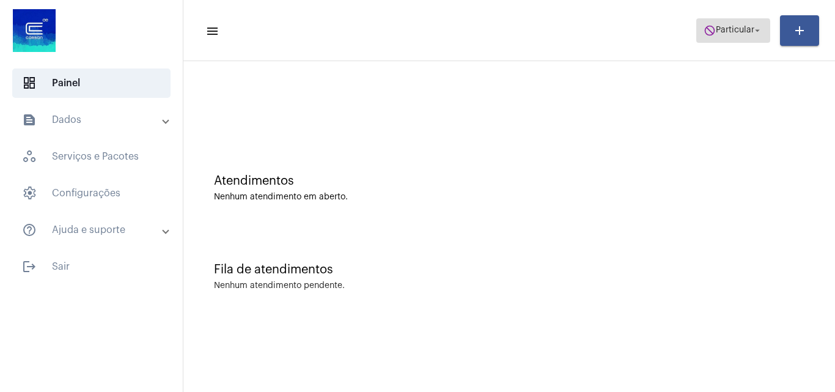
click at [702, 34] on button "do_not_disturb Particular arrow_drop_down" at bounding box center [733, 30] width 74 height 24
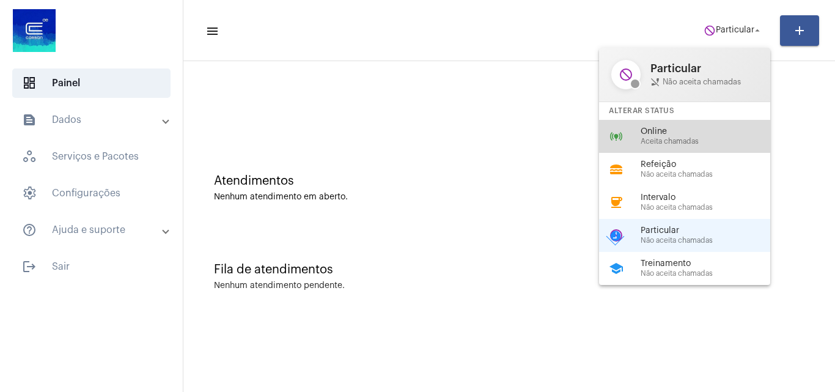
click at [698, 149] on div "online_prediction Online Aceita chamadas" at bounding box center [694, 136] width 191 height 33
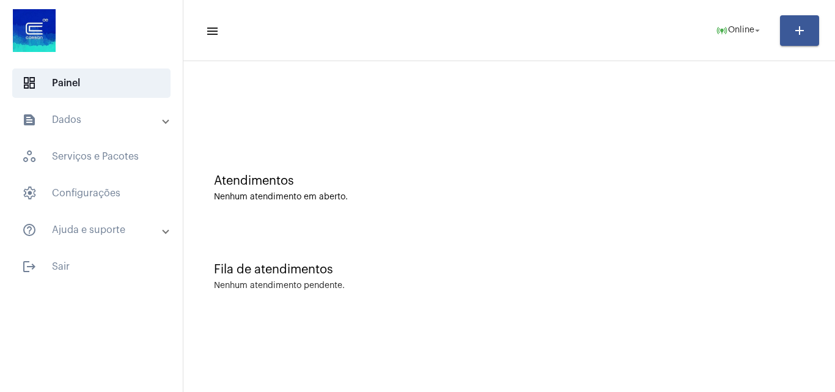
click at [437, 250] on div "Fila de atendimentos Nenhum atendimento pendente." at bounding box center [509, 270] width 639 height 89
click at [480, 346] on mat-sidenav-content "menu online_prediction Online arrow_drop_down add Atendimentos Nenhum atendimen…" at bounding box center [509, 196] width 652 height 392
click at [727, 24] on mat-icon "online_prediction" at bounding box center [722, 30] width 12 height 12
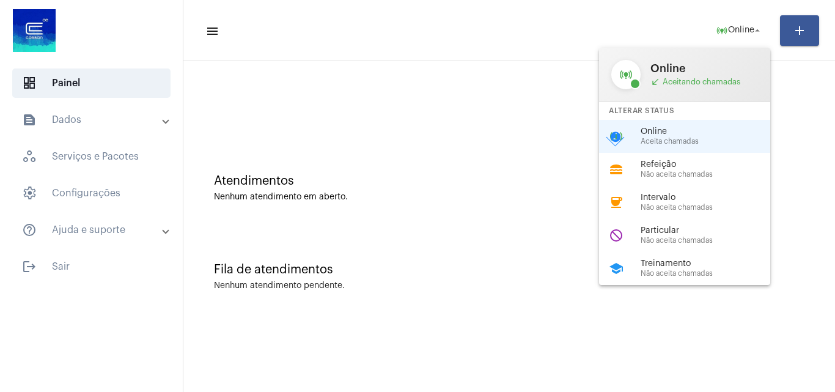
click at [67, 265] on div at bounding box center [417, 196] width 835 height 392
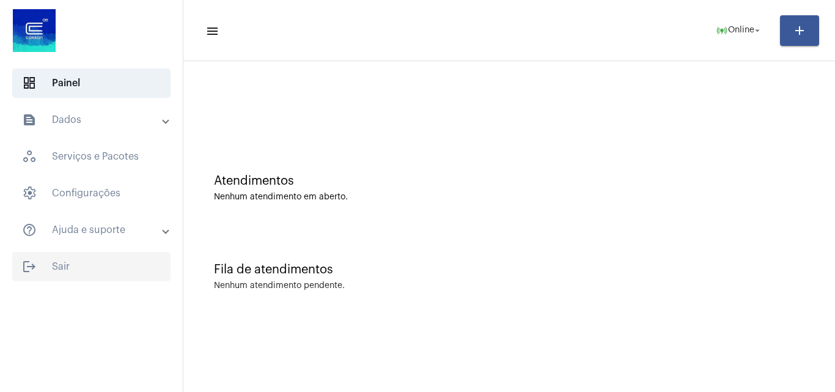
click at [57, 264] on span "logout Sair" at bounding box center [91, 266] width 158 height 29
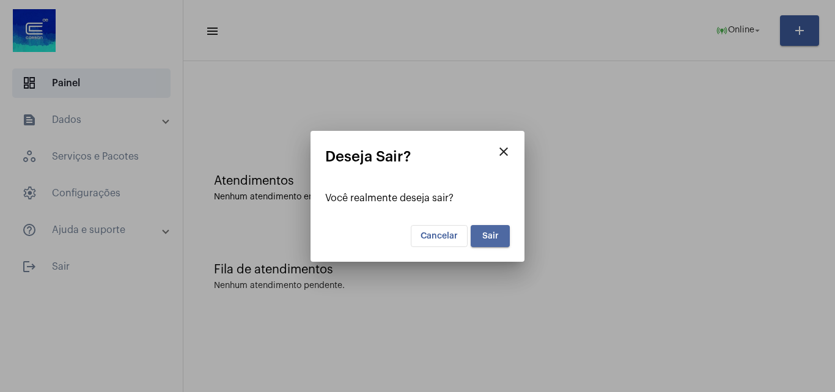
click at [488, 237] on span "Sair" at bounding box center [490, 236] width 17 height 9
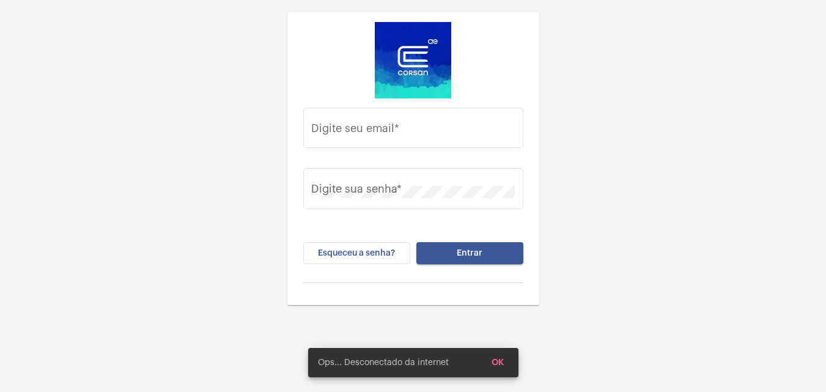
type input "[PERSON_NAME][EMAIL_ADDRESS][PERSON_NAME][DOMAIN_NAME]"
